Goal: Task Accomplishment & Management: Manage account settings

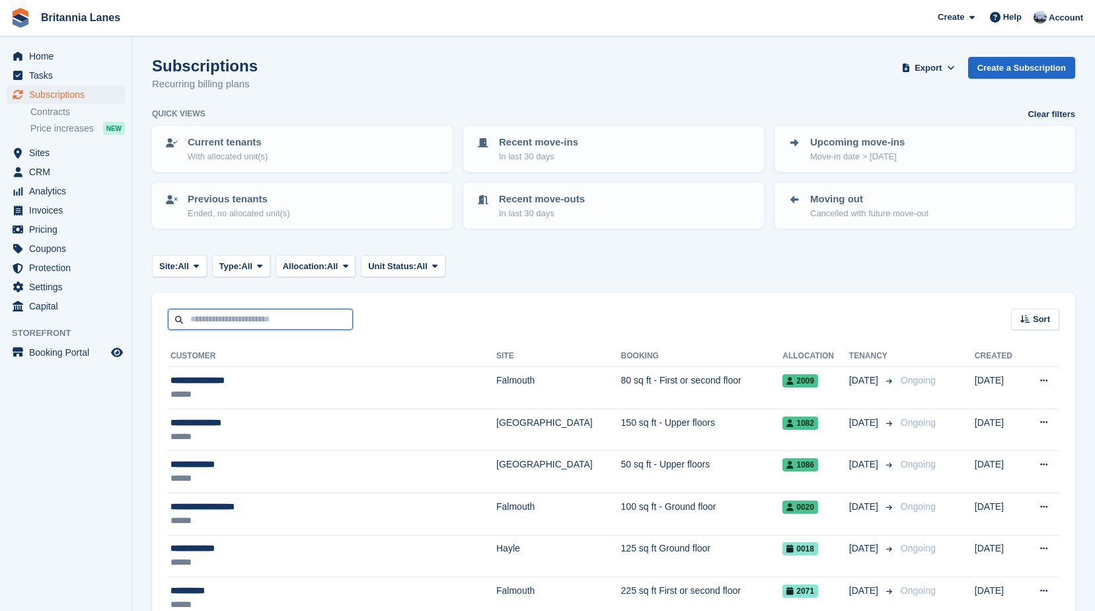
click at [229, 315] on input "text" at bounding box center [260, 320] width 185 height 22
type input "*"
type input "********"
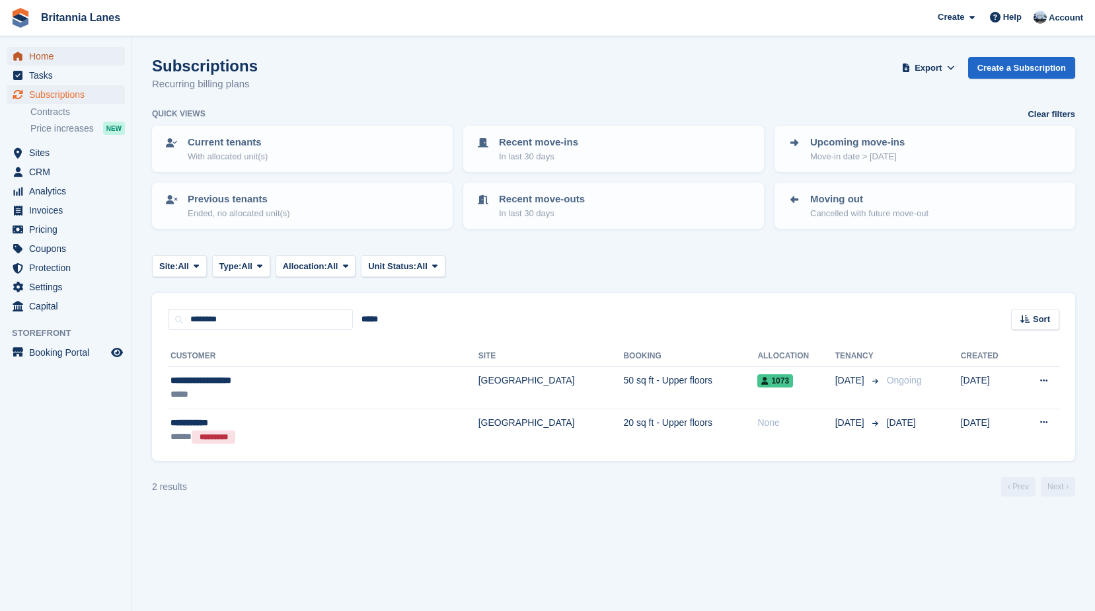
click at [50, 55] on span "Home" at bounding box center [68, 56] width 79 height 19
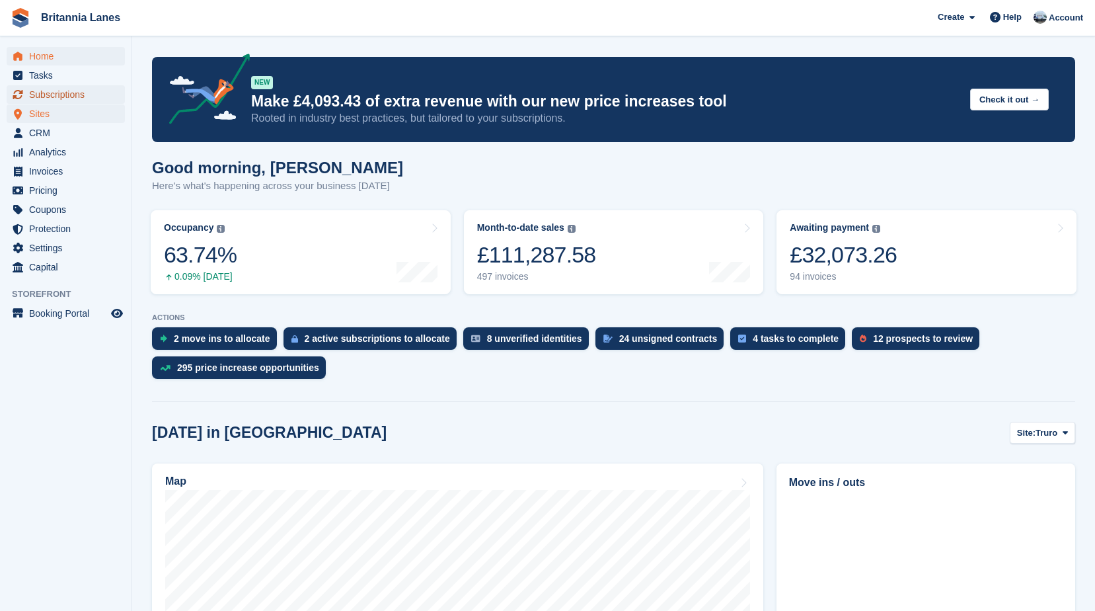
drag, startPoint x: 81, startPoint y: 95, endPoint x: 84, endPoint y: 106, distance: 11.5
click at [81, 95] on span "Subscriptions" at bounding box center [68, 94] width 79 height 19
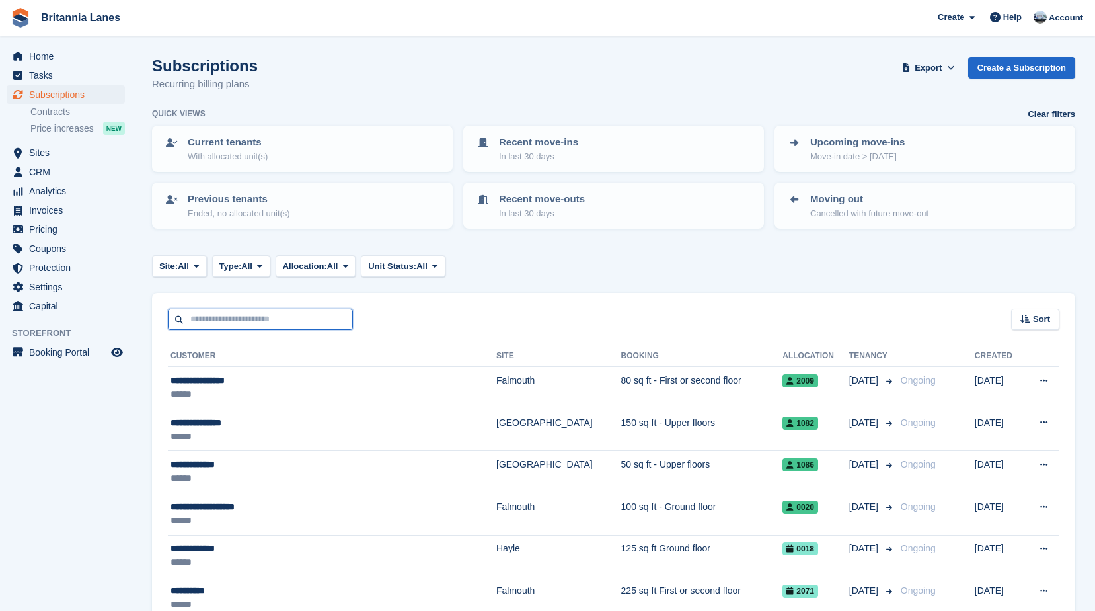
click at [258, 327] on input "text" at bounding box center [260, 320] width 185 height 22
type input "*******"
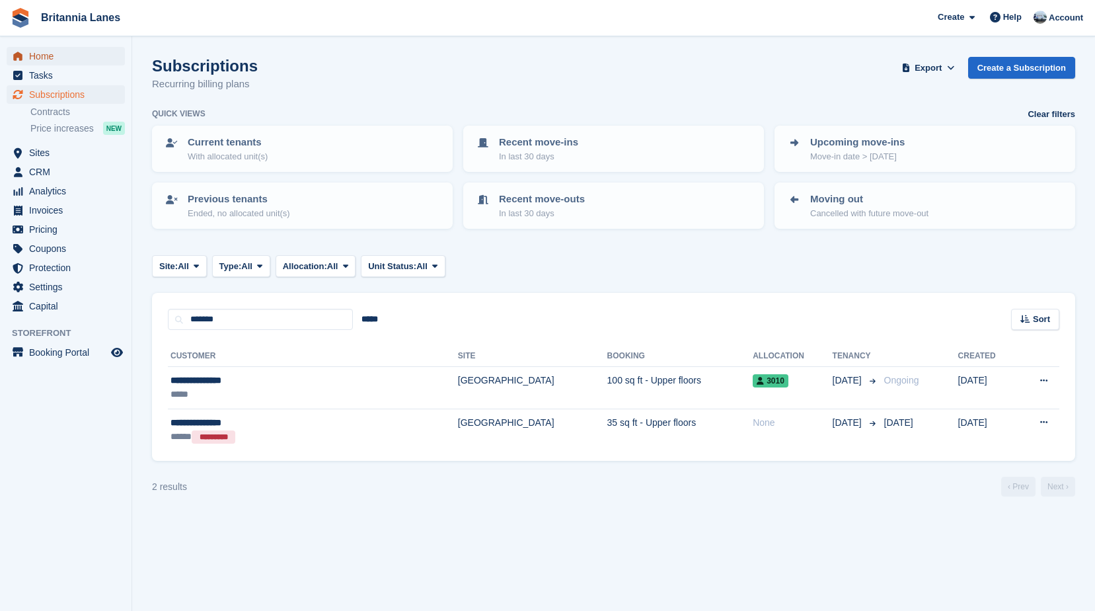
click at [49, 47] on span "Home" at bounding box center [68, 56] width 79 height 19
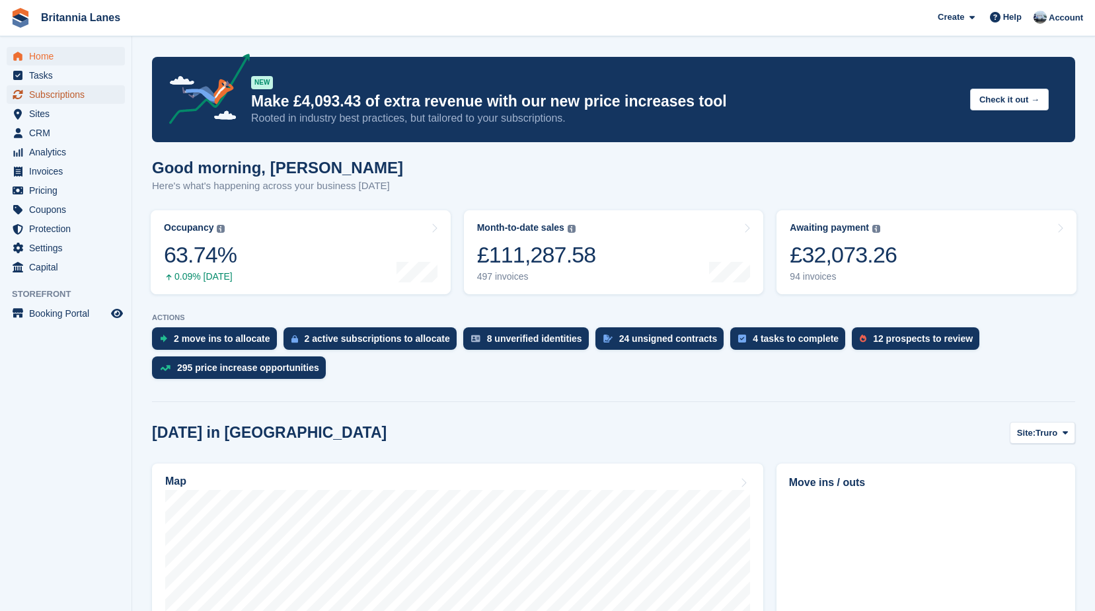
click at [73, 94] on span "Subscriptions" at bounding box center [68, 94] width 79 height 19
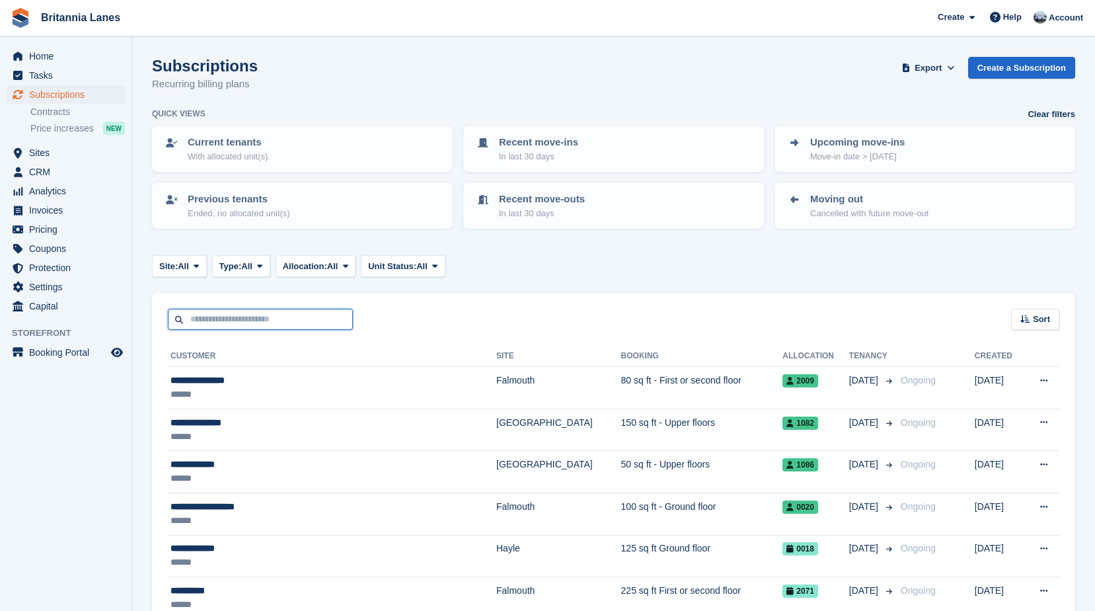
click at [282, 323] on input "text" at bounding box center [260, 320] width 185 height 22
type input "*"
type input "******"
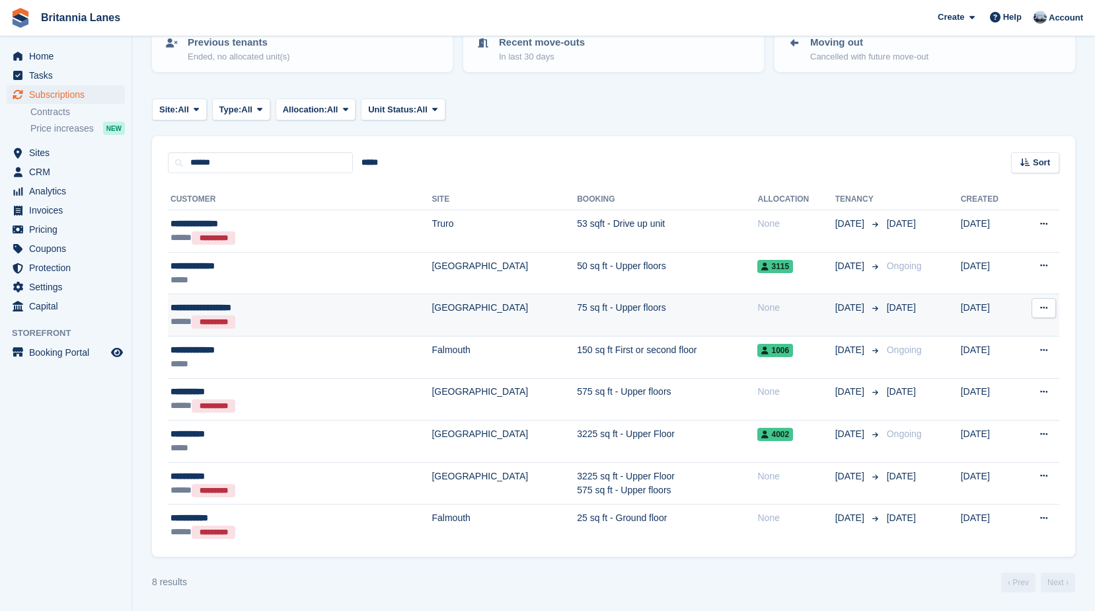
scroll to position [158, 0]
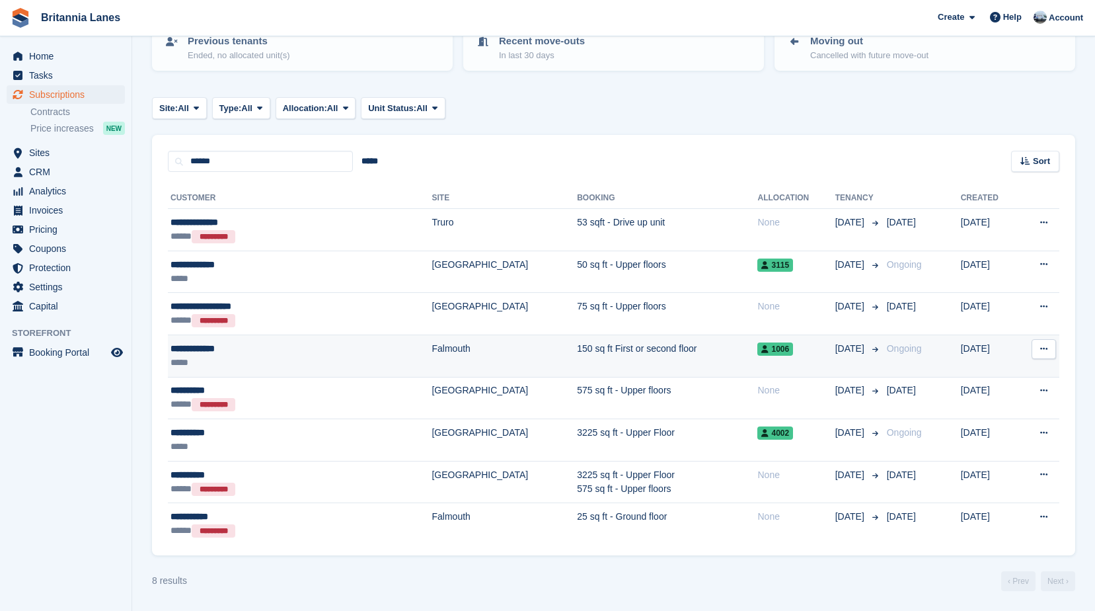
click at [266, 358] on div "*****" at bounding box center [257, 363] width 172 height 14
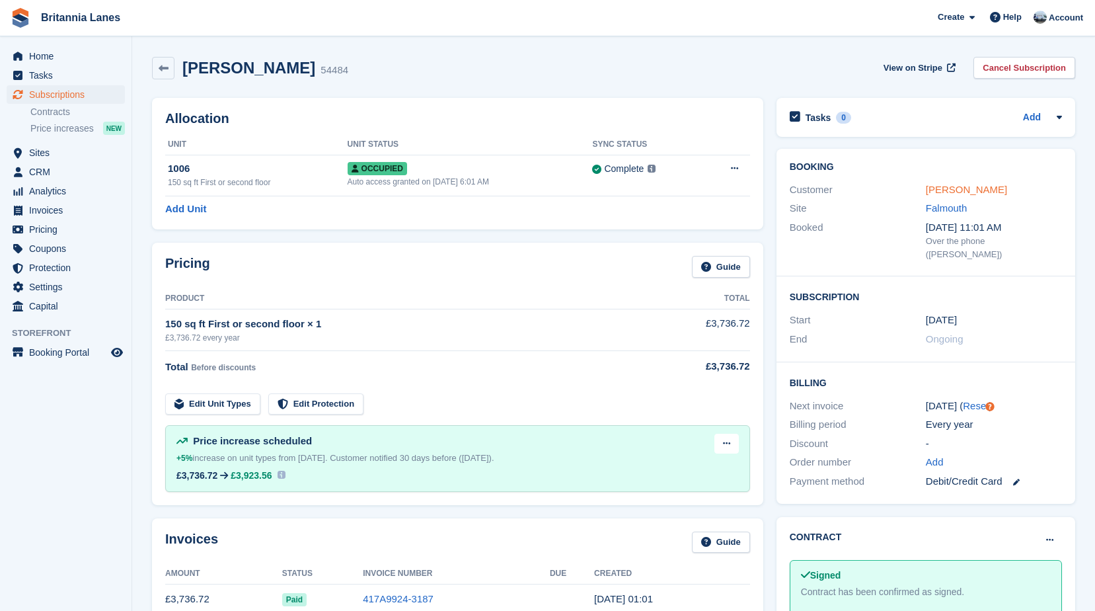
click at [979, 192] on link "Sandra Rogers" at bounding box center [966, 189] width 81 height 11
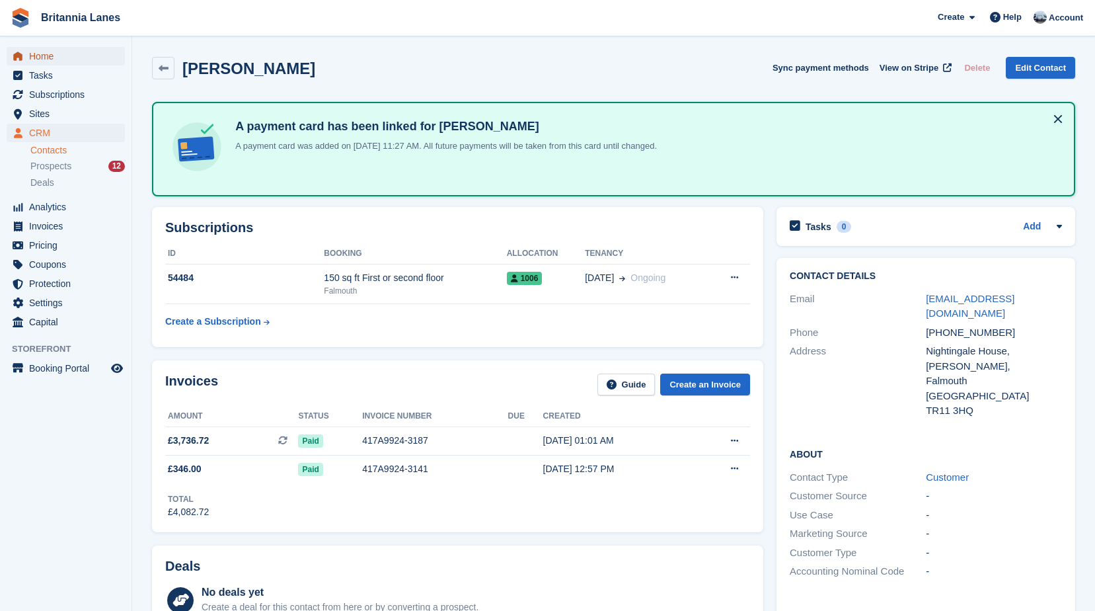
click at [57, 59] on span "Home" at bounding box center [68, 56] width 79 height 19
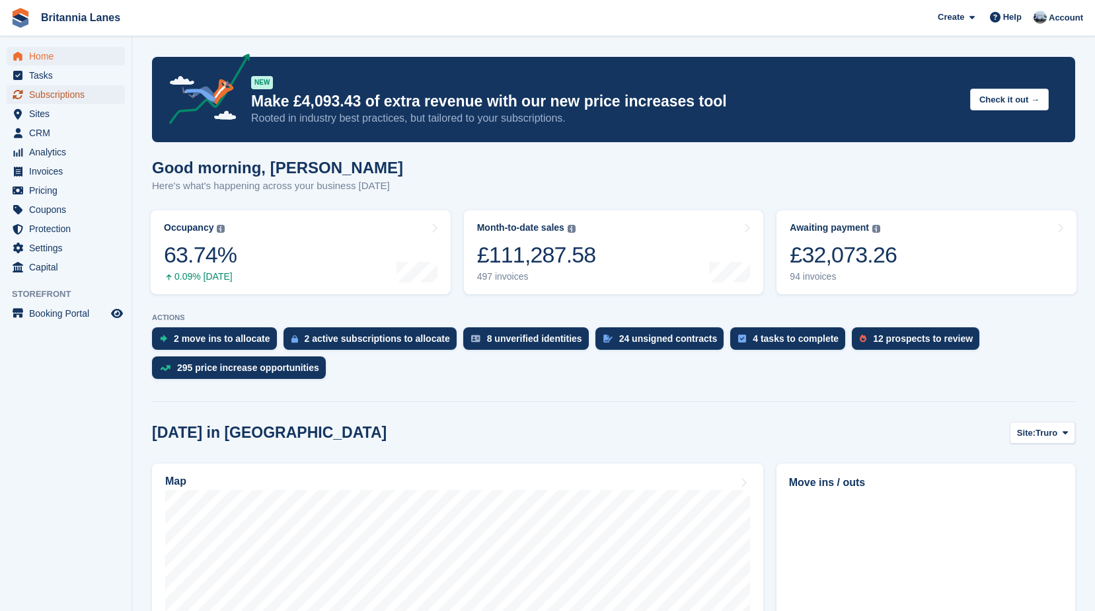
click at [52, 102] on span "Subscriptions" at bounding box center [68, 94] width 79 height 19
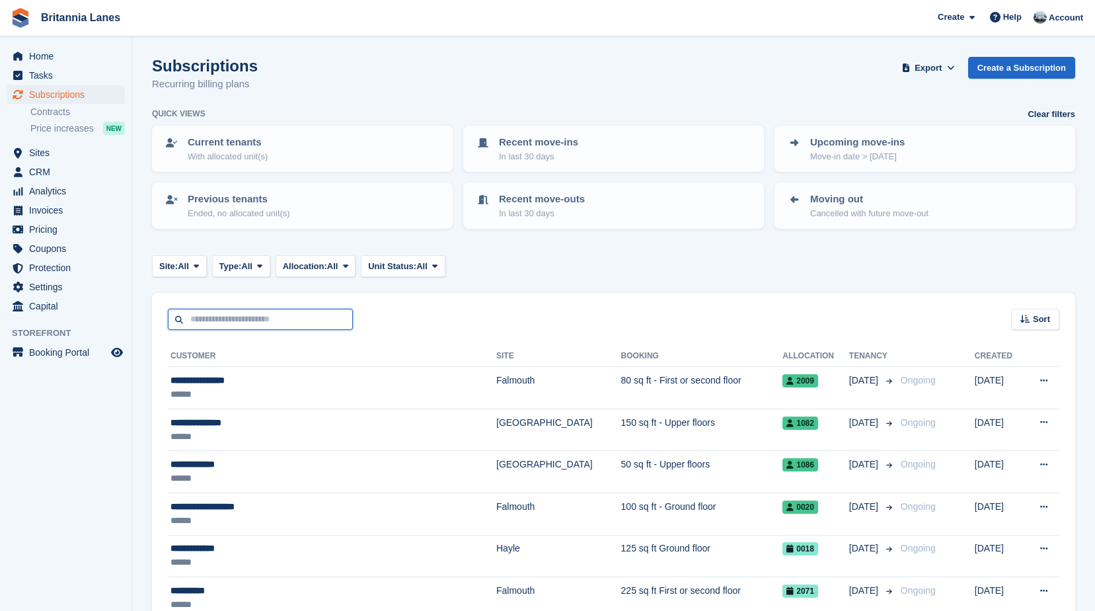
click at [241, 313] on input "text" at bounding box center [260, 320] width 185 height 22
type input "****"
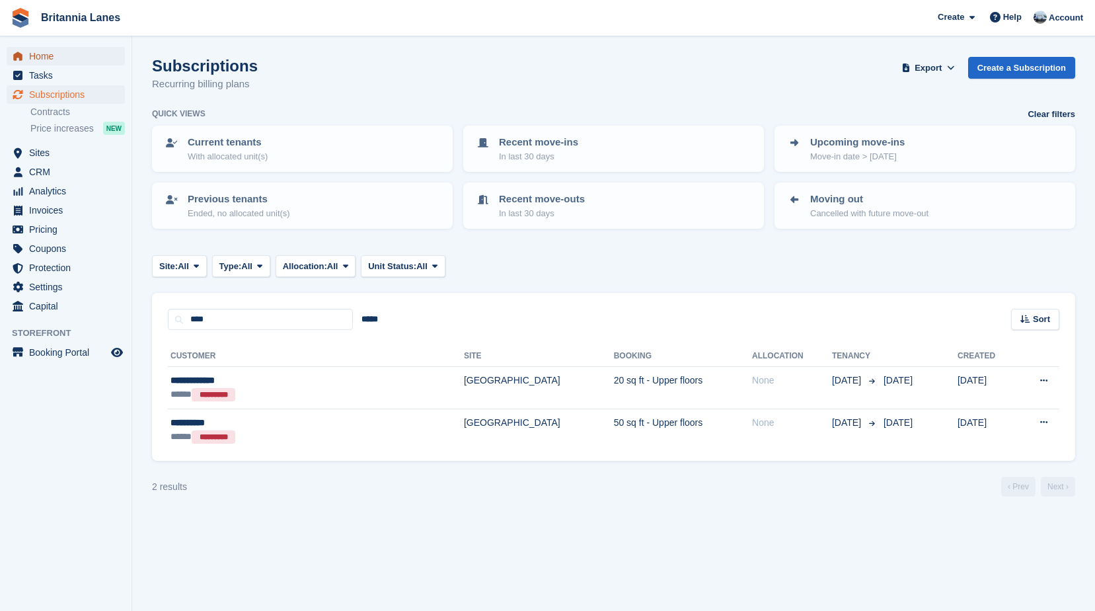
click at [56, 56] on span "Home" at bounding box center [68, 56] width 79 height 19
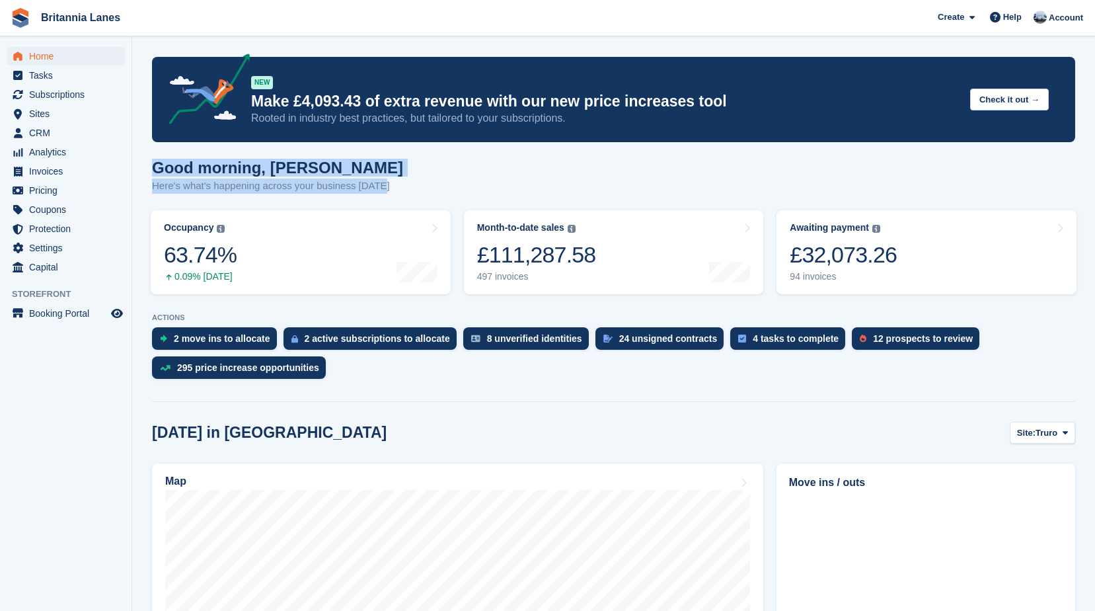
drag, startPoint x: 321, startPoint y: 178, endPoint x: 157, endPoint y: 166, distance: 164.3
click at [157, 166] on div "Good morning, [PERSON_NAME] Here's what's happening across your business [DATE]" at bounding box center [613, 184] width 923 height 51
drag, startPoint x: 157, startPoint y: 166, endPoint x: 323, endPoint y: 163, distance: 166.6
click at [323, 163] on h1 "Good morning, [PERSON_NAME]" at bounding box center [277, 168] width 251 height 18
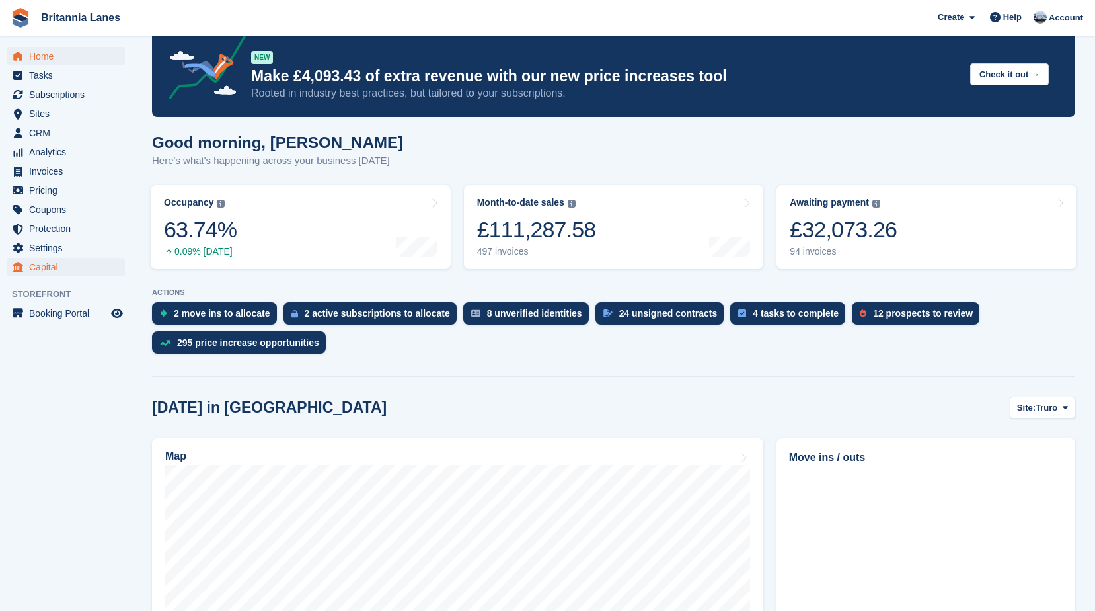
scroll to position [26, 0]
